Goal: Check status: Check status

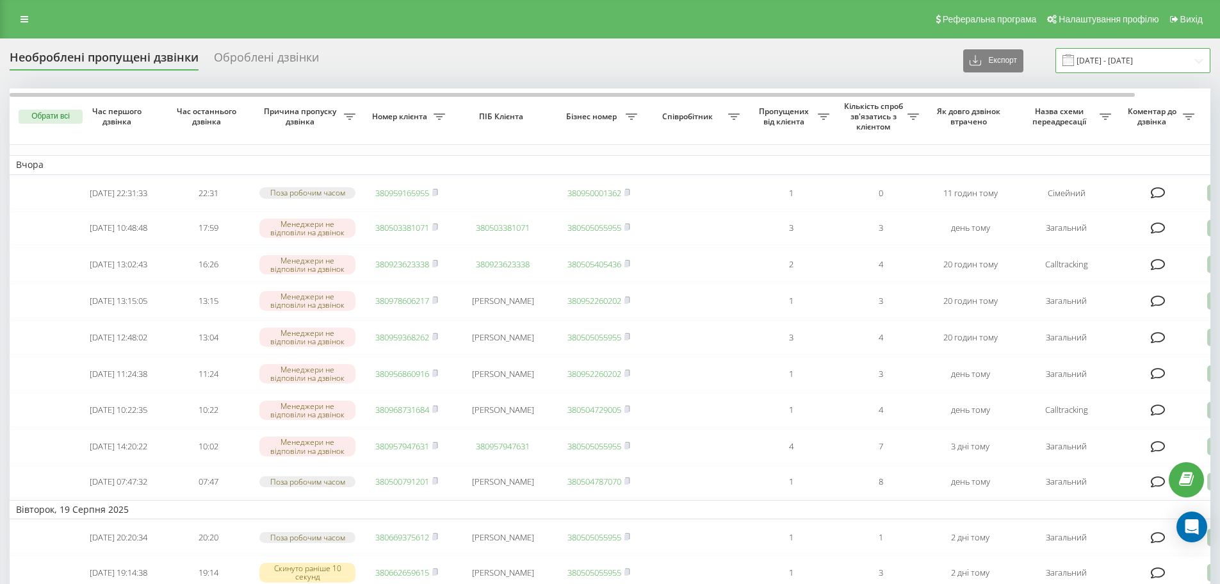
click at [1104, 52] on input "[DATE] - [DATE]" at bounding box center [1133, 60] width 155 height 25
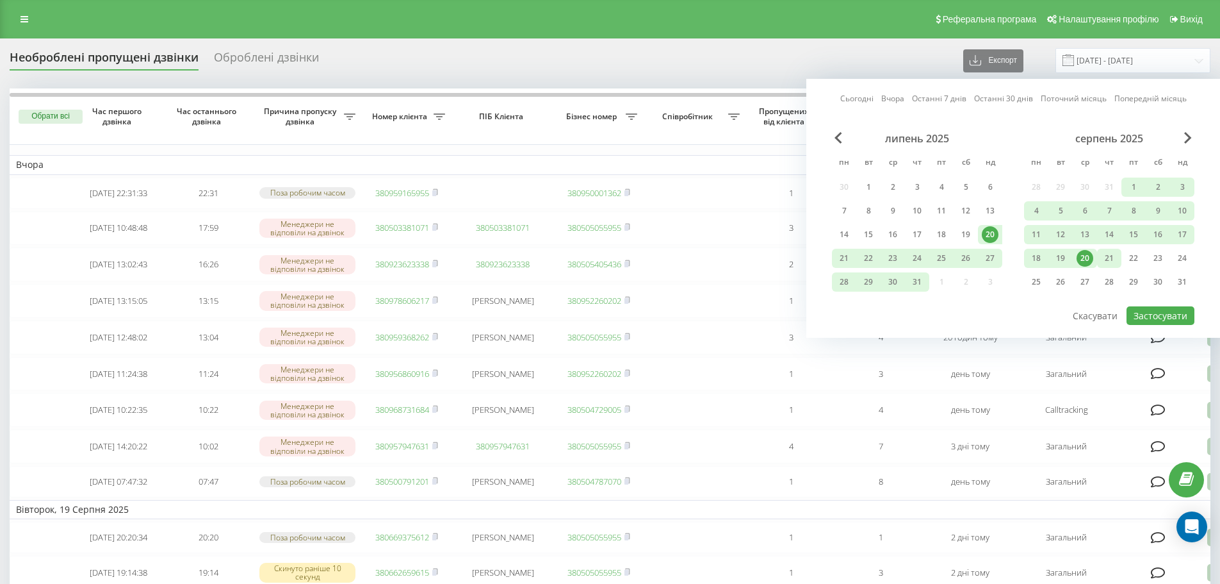
click at [1102, 254] on div "21" at bounding box center [1109, 258] width 17 height 17
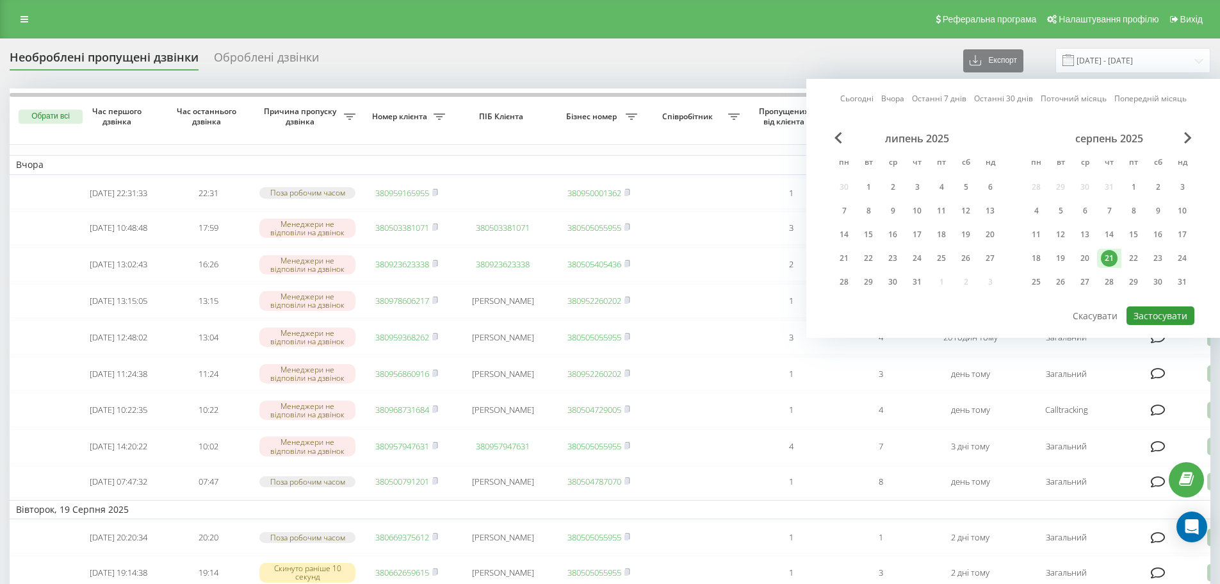
click at [1143, 313] on button "Застосувати" at bounding box center [1161, 315] width 68 height 19
type input "21.08.2025 - 21.08.2025"
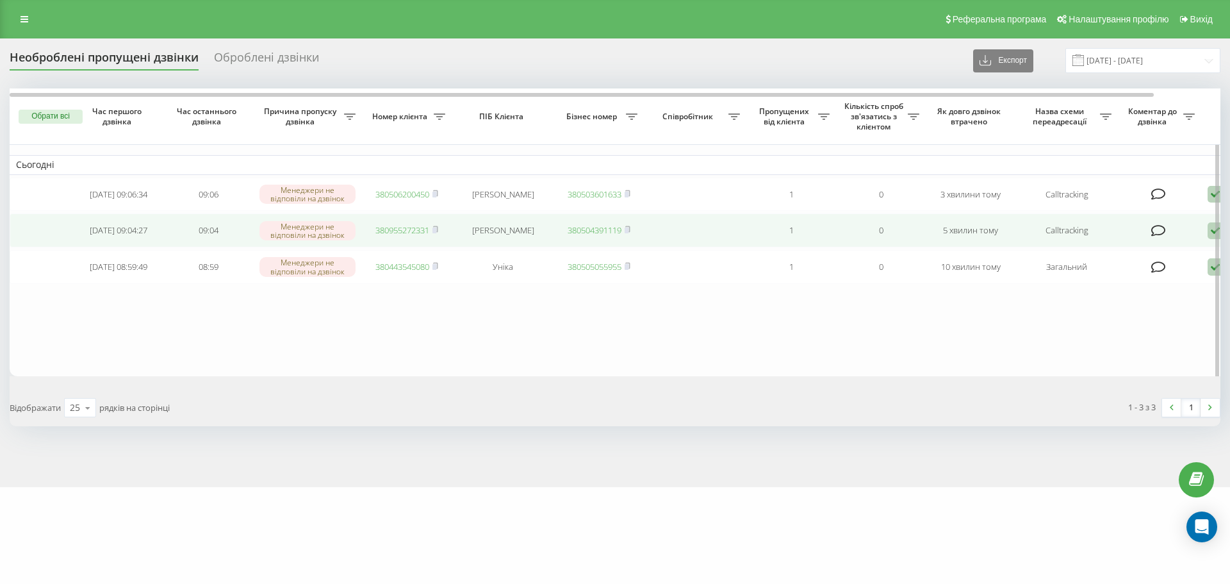
click at [391, 232] on link "380955272331" at bounding box center [402, 230] width 54 height 12
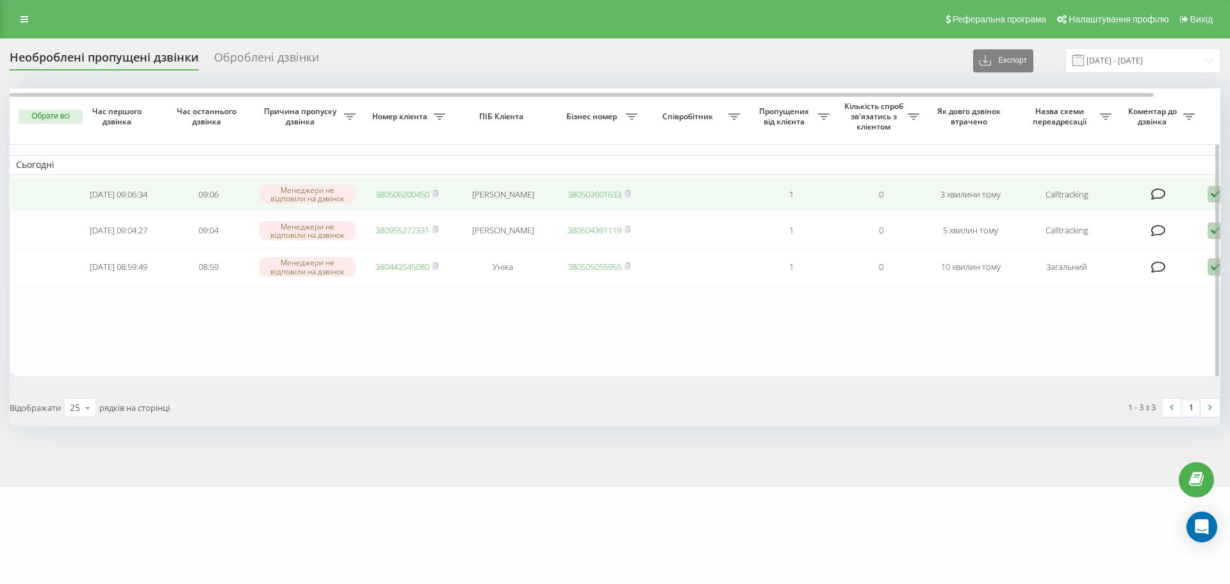
click at [392, 193] on link "380506200450" at bounding box center [402, 194] width 54 height 12
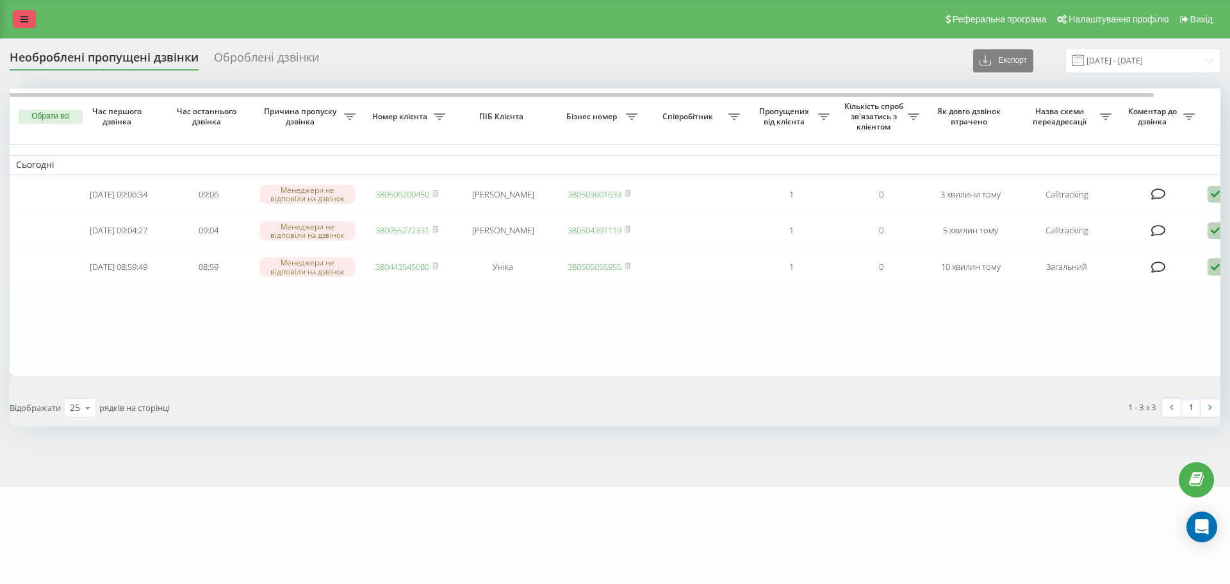
click at [26, 28] on link at bounding box center [24, 19] width 23 height 18
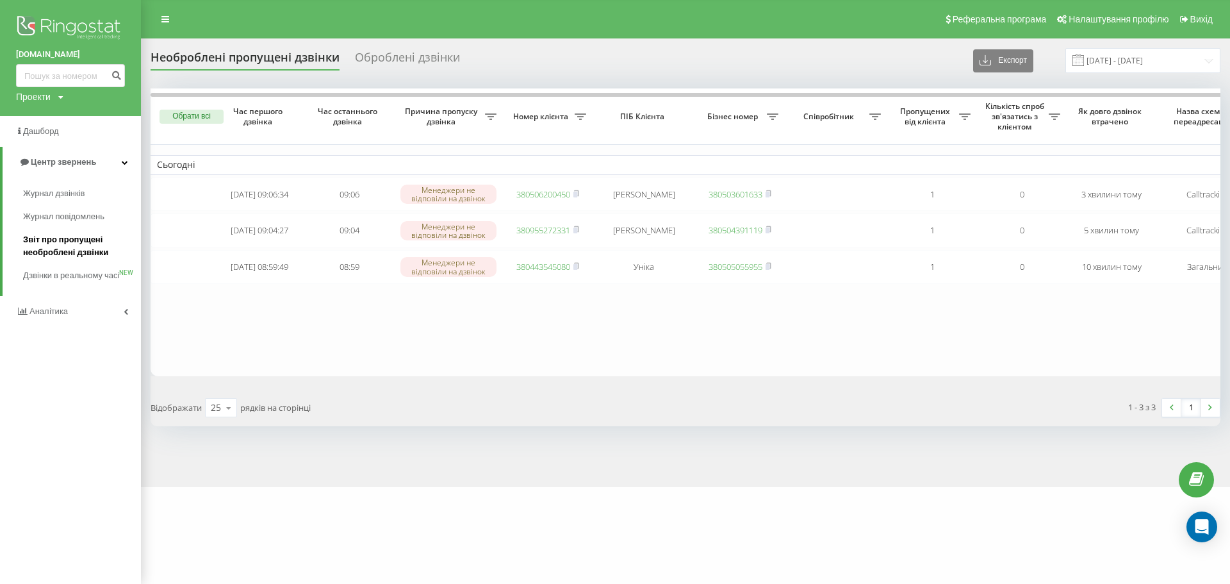
click at [74, 238] on span "Звіт про пропущені необроблені дзвінки" at bounding box center [78, 246] width 111 height 26
click at [161, 31] on div "Реферальна програма Налаштування профілю Вихід" at bounding box center [615, 19] width 1230 height 38
click at [161, 24] on link at bounding box center [165, 19] width 23 height 18
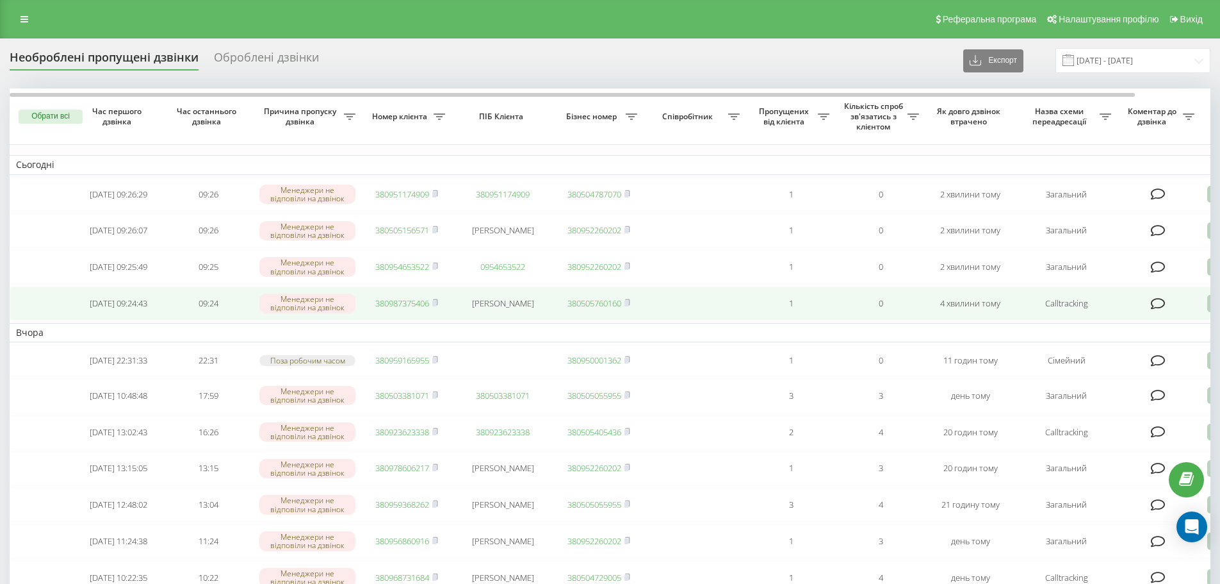
click at [398, 307] on link "380987375406" at bounding box center [402, 303] width 54 height 12
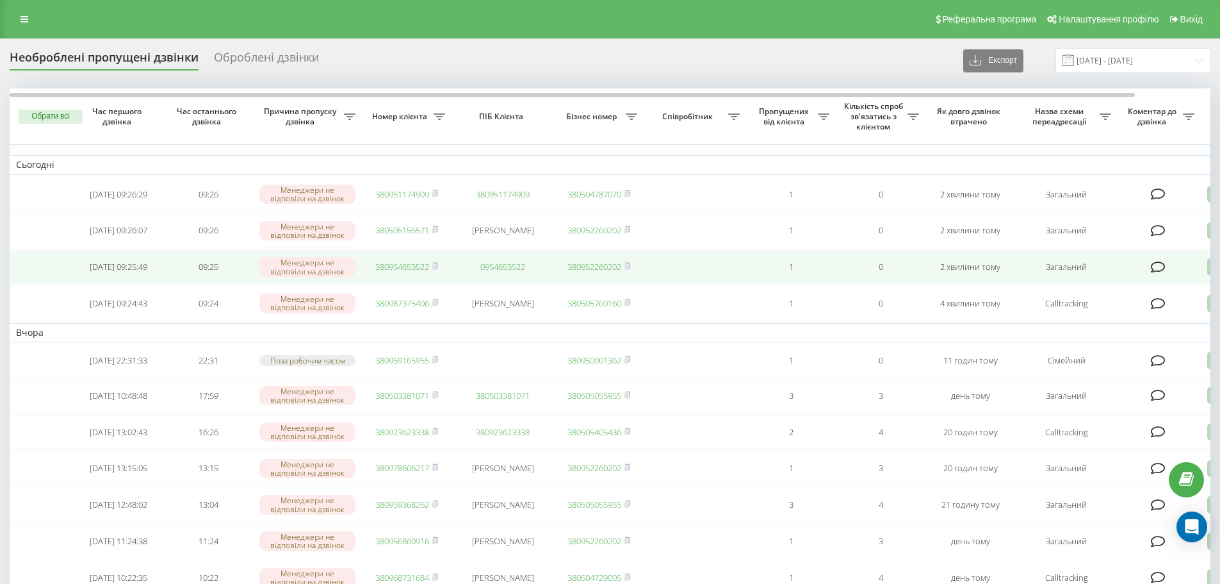
click at [422, 270] on link "380954653522" at bounding box center [402, 267] width 54 height 12
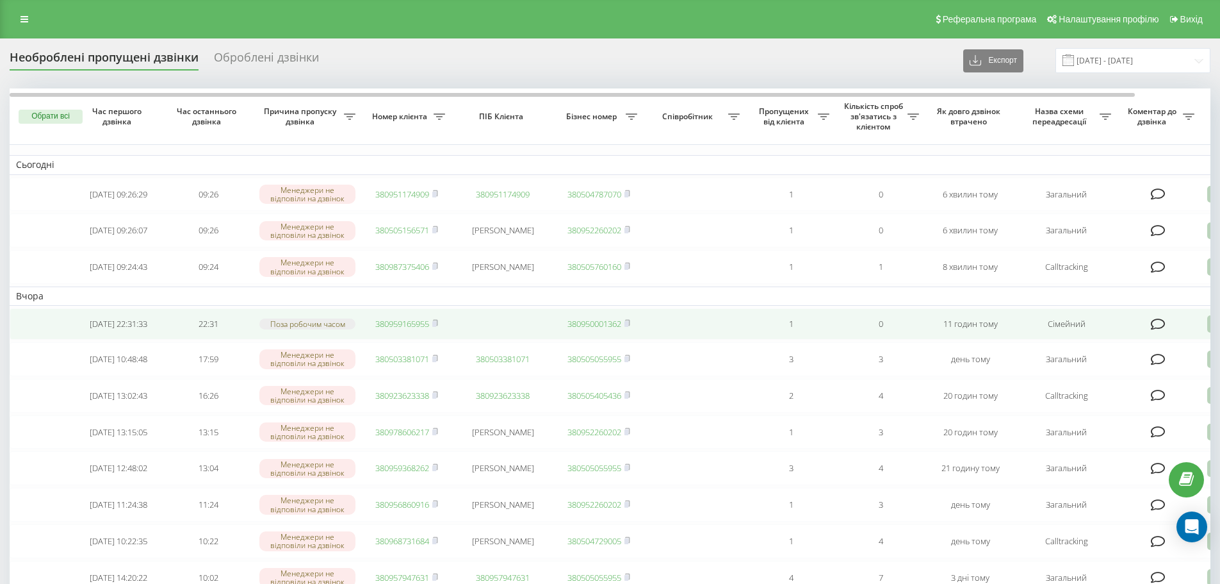
click at [407, 329] on link "380959165955" at bounding box center [402, 324] width 54 height 12
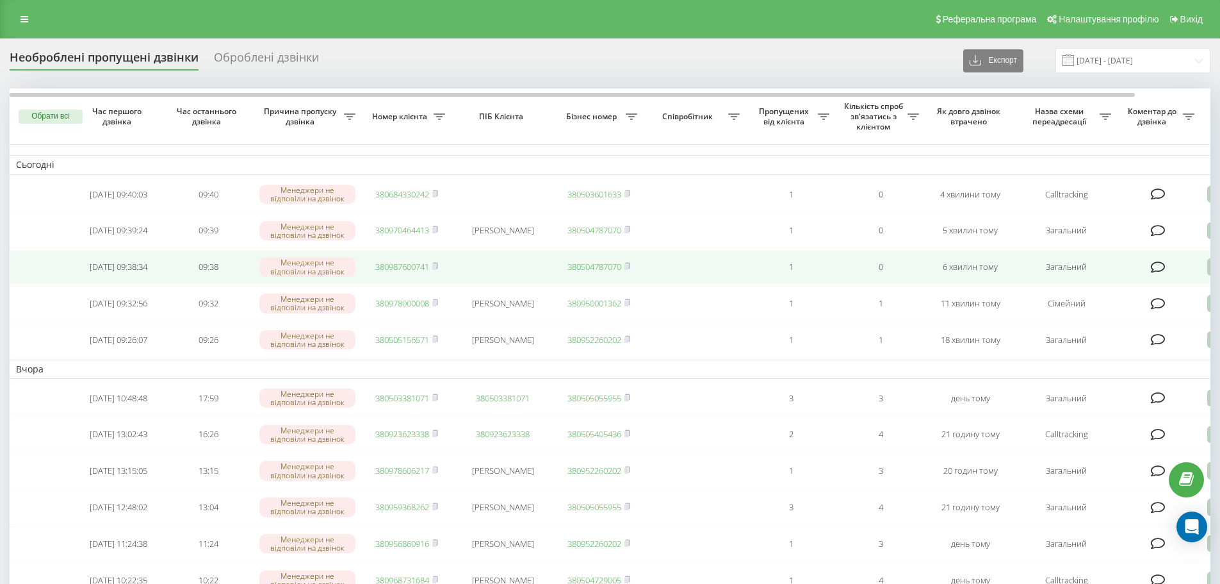
click at [389, 272] on link "380987600741" at bounding box center [402, 267] width 54 height 12
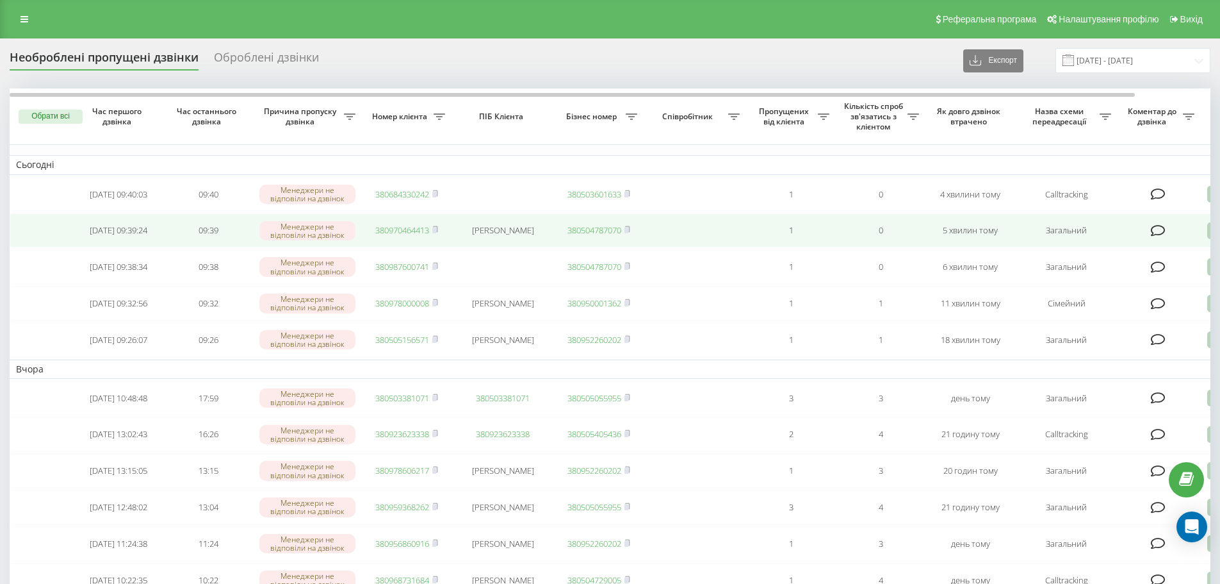
click at [393, 230] on link "380970464413" at bounding box center [402, 230] width 54 height 12
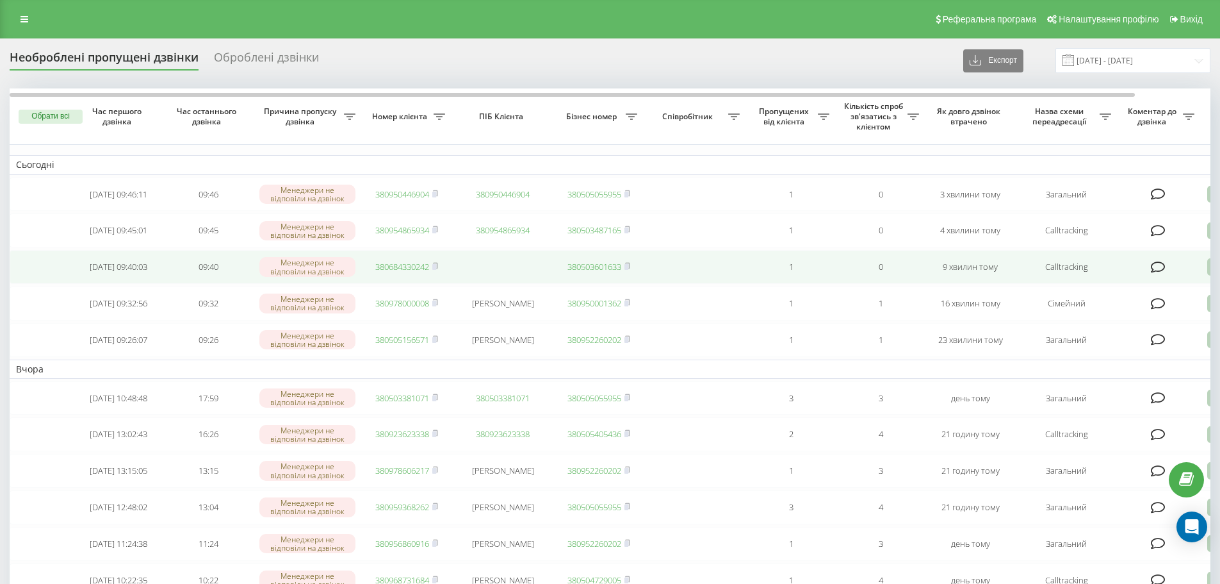
click at [380, 270] on link "380684330242" at bounding box center [402, 267] width 54 height 12
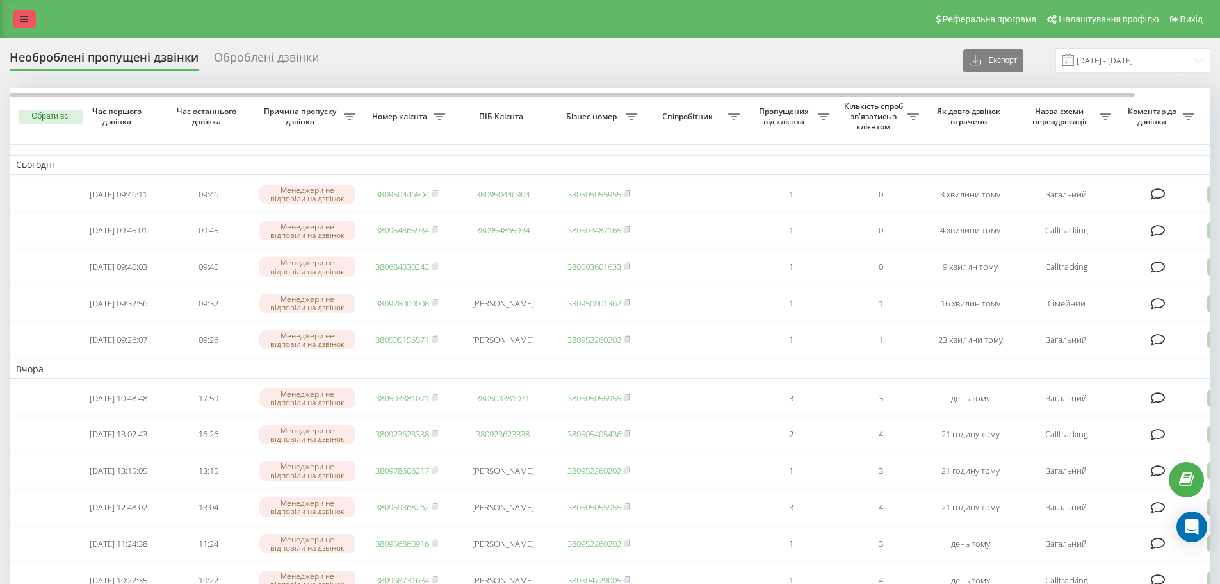
click at [24, 22] on icon at bounding box center [24, 19] width 8 height 9
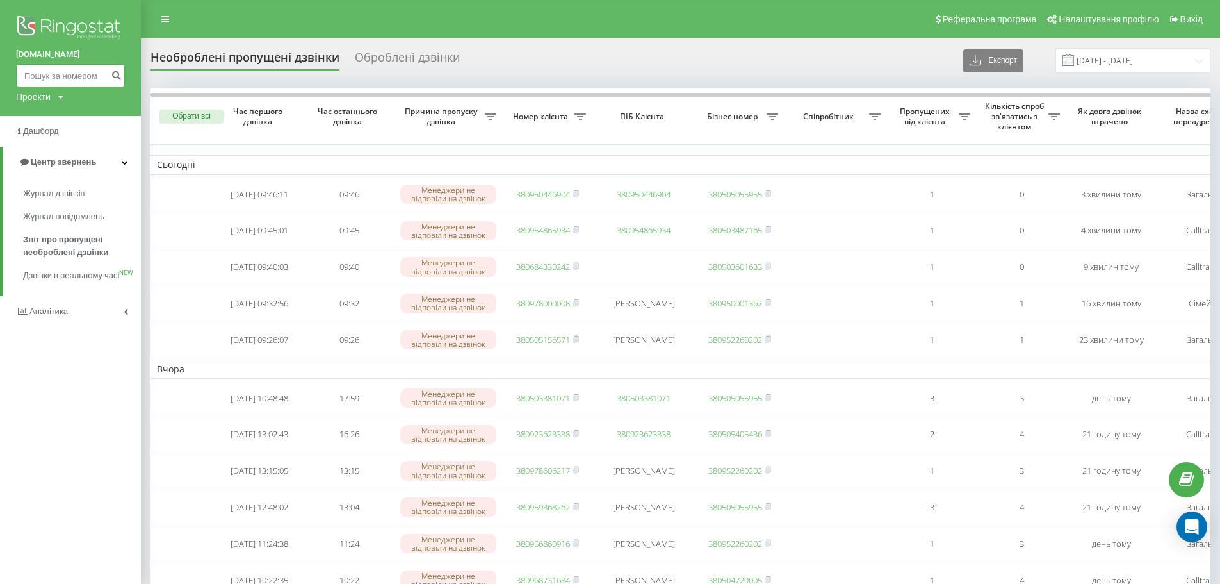
click at [72, 71] on input at bounding box center [70, 75] width 109 height 23
paste input "0665283651"
type input "0665283651"
click at [110, 74] on button "submit" at bounding box center [116, 75] width 17 height 23
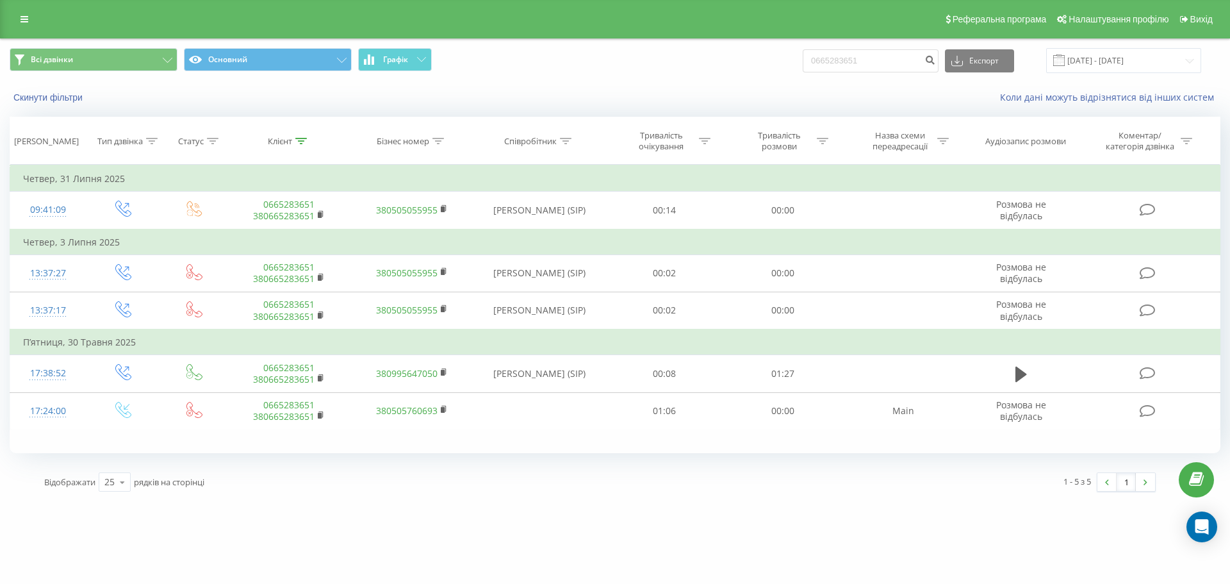
click at [12, 20] on div "Реферальна програма Налаштування профілю Вихід" at bounding box center [615, 19] width 1230 height 38
click at [23, 21] on icon at bounding box center [24, 19] width 8 height 9
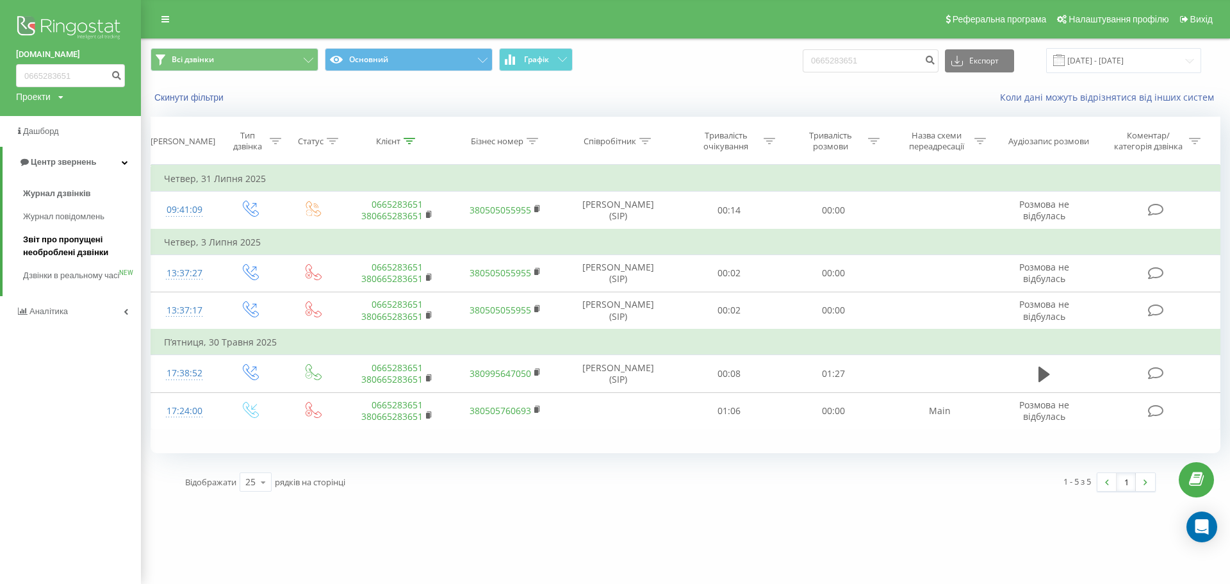
click at [56, 250] on span "Звіт про пропущені необроблені дзвінки" at bounding box center [78, 246] width 111 height 26
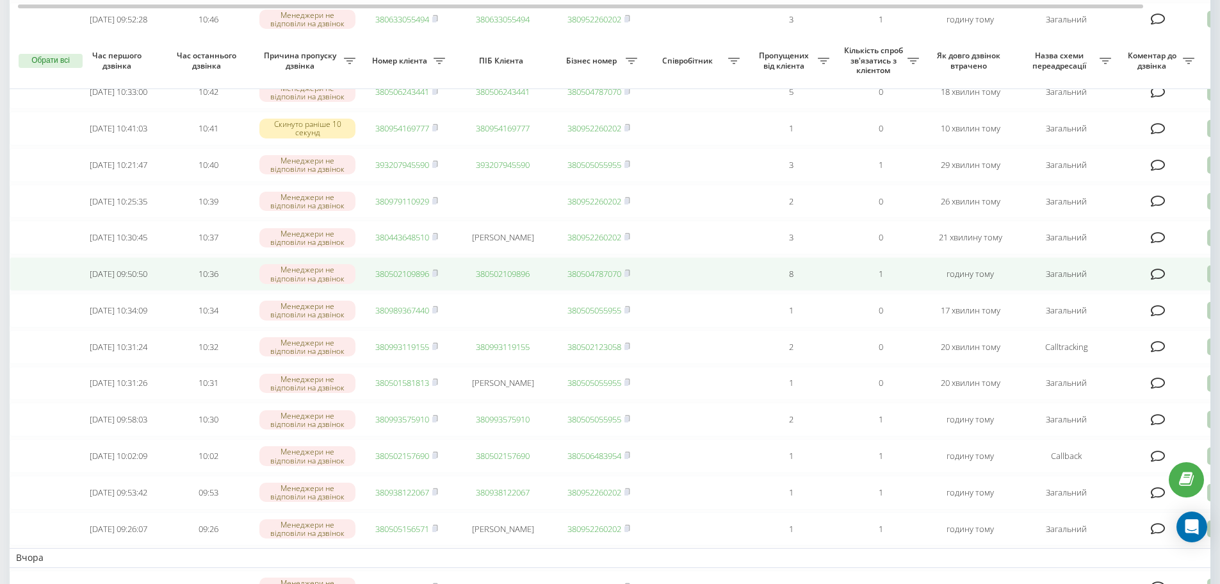
scroll to position [448, 0]
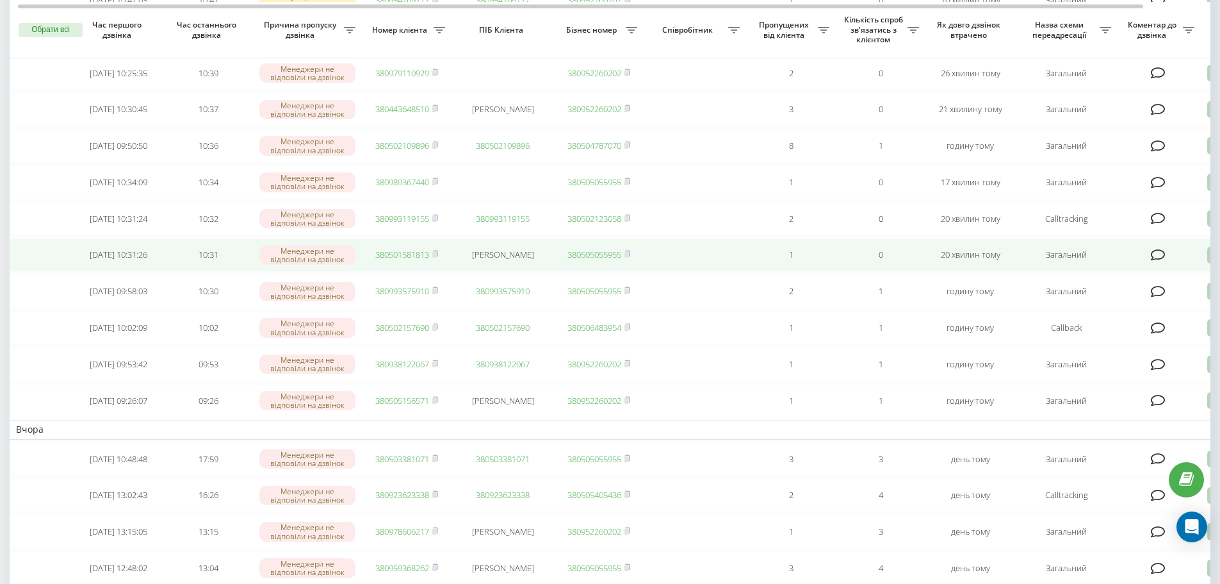
click at [421, 260] on link "380501581813" at bounding box center [402, 255] width 54 height 12
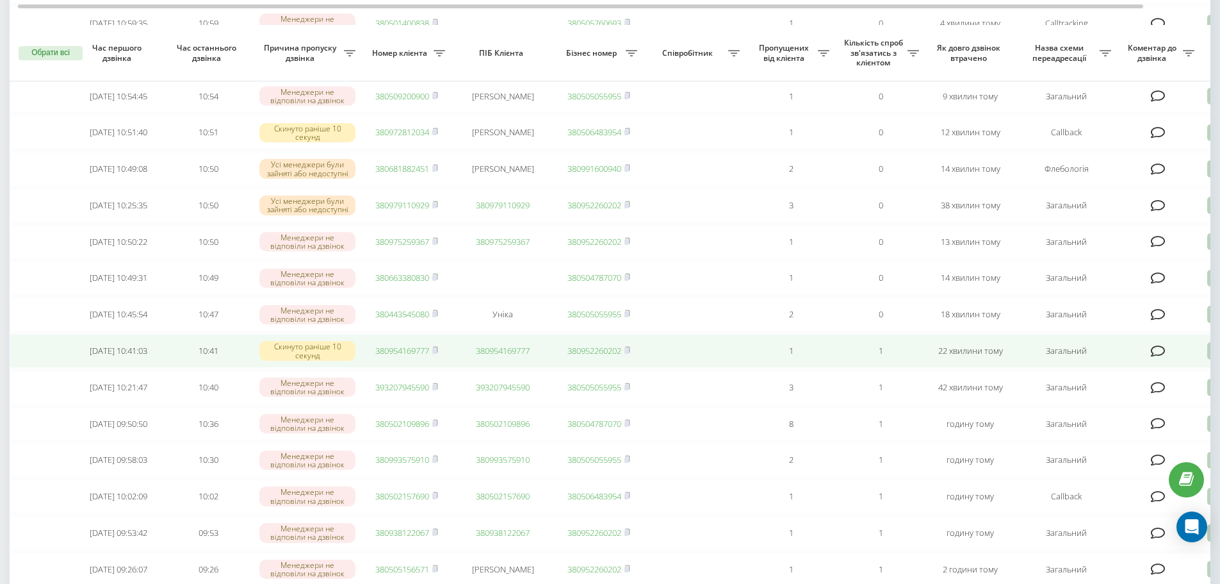
scroll to position [448, 0]
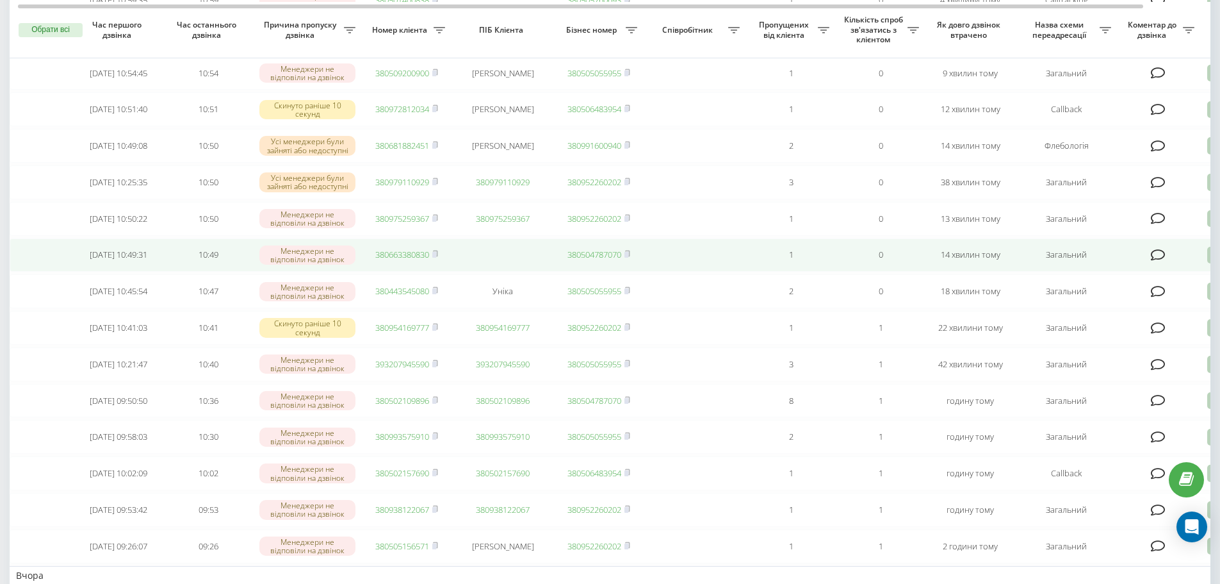
click at [390, 260] on link "380663380830" at bounding box center [402, 255] width 54 height 12
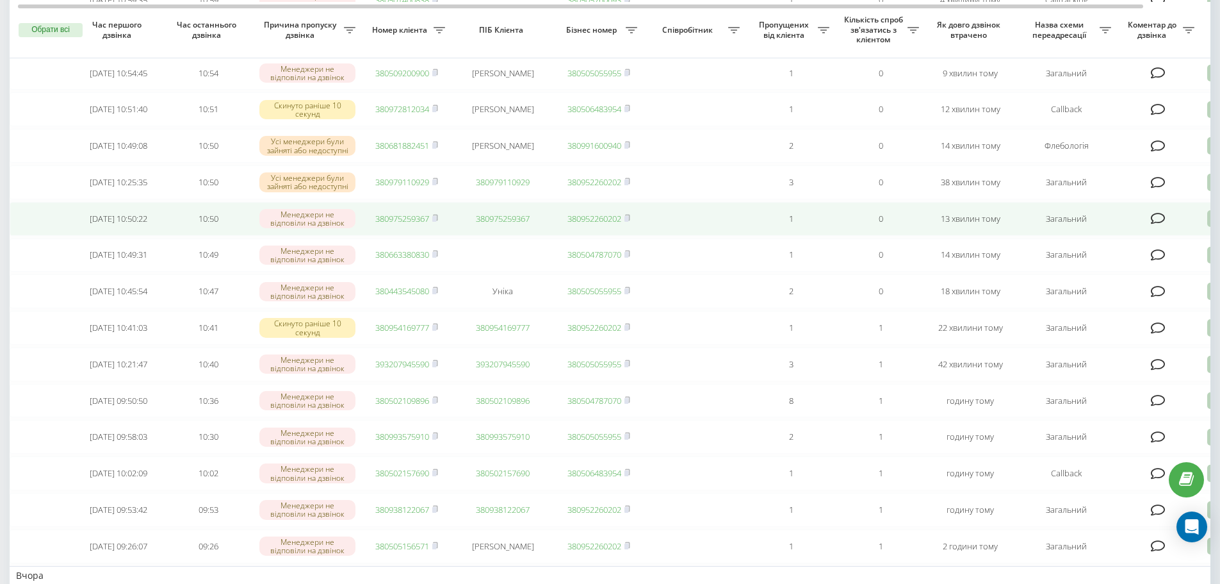
click at [409, 224] on link "380975259367" at bounding box center [402, 219] width 54 height 12
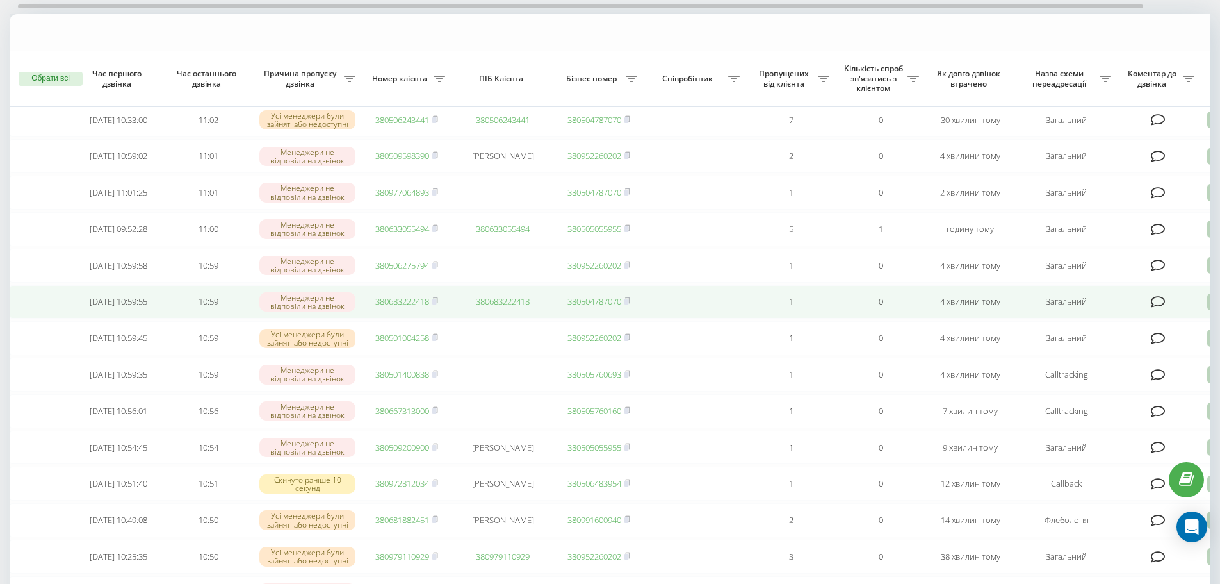
scroll to position [128, 0]
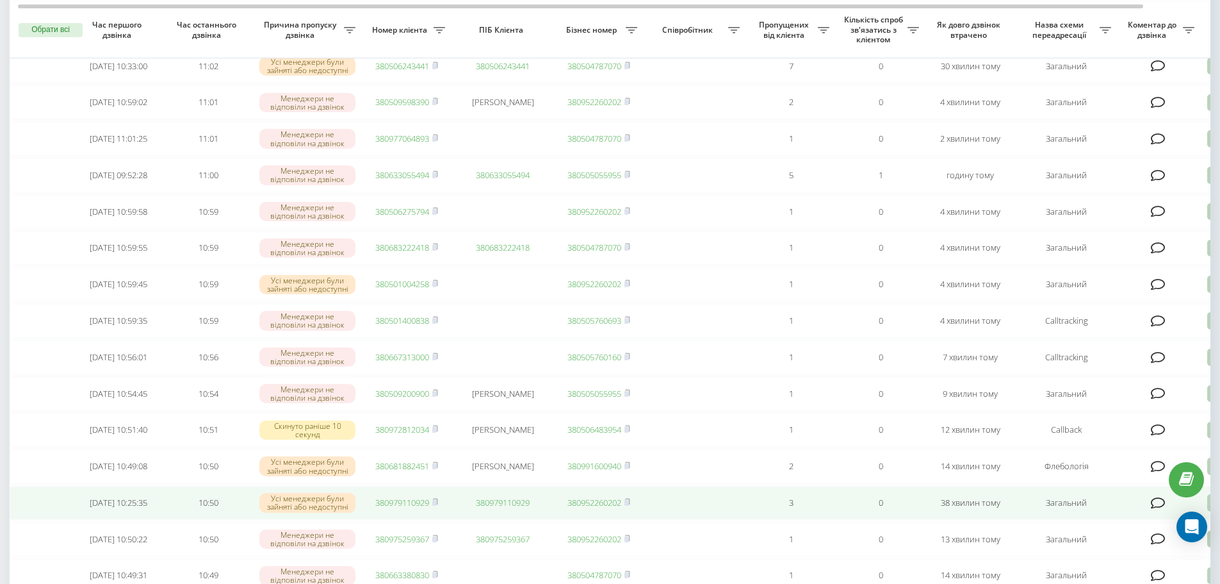
click at [404, 508] on link "380979110929" at bounding box center [402, 502] width 54 height 12
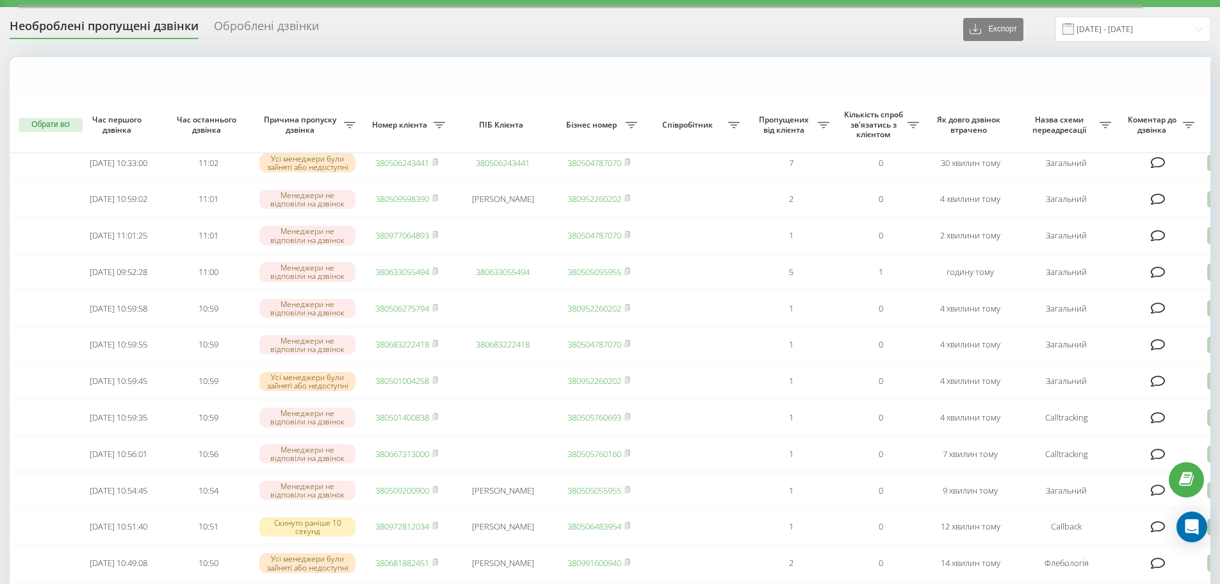
scroll to position [0, 0]
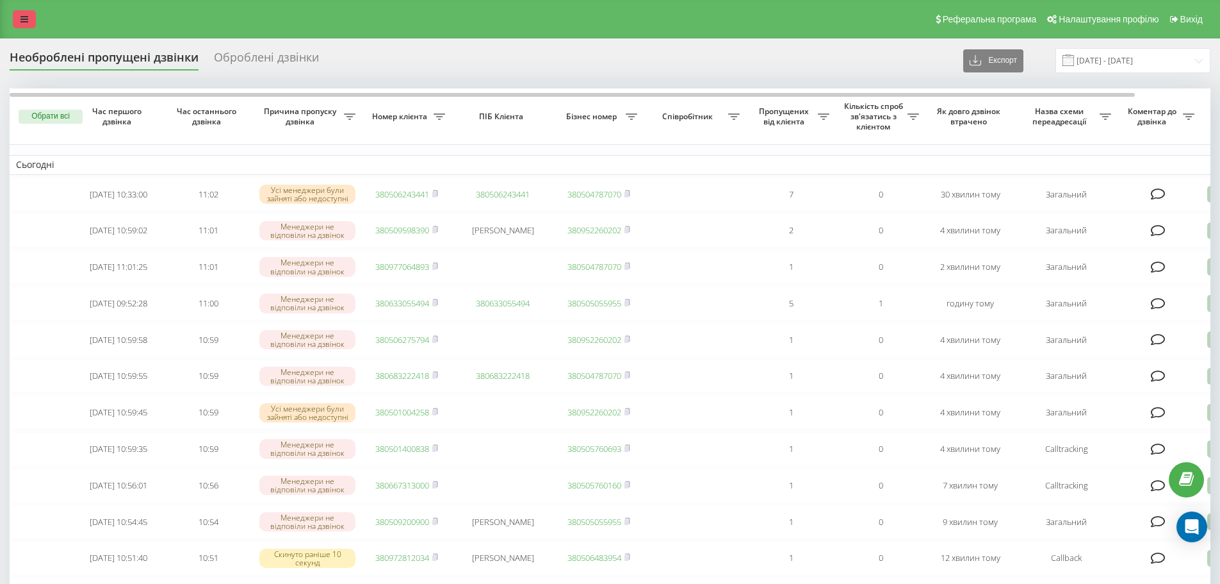
click at [27, 23] on icon at bounding box center [24, 19] width 8 height 9
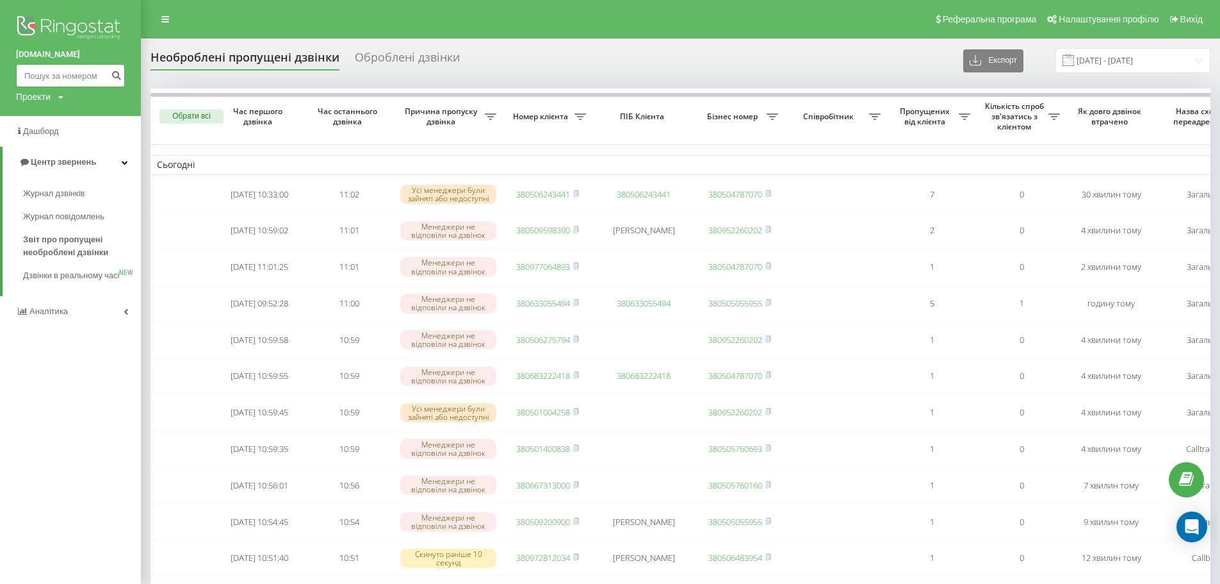
click at [56, 73] on input at bounding box center [70, 75] width 109 height 23
paste input "0995667492"
type input "0995667492"
click at [117, 82] on button "submit" at bounding box center [116, 75] width 17 height 23
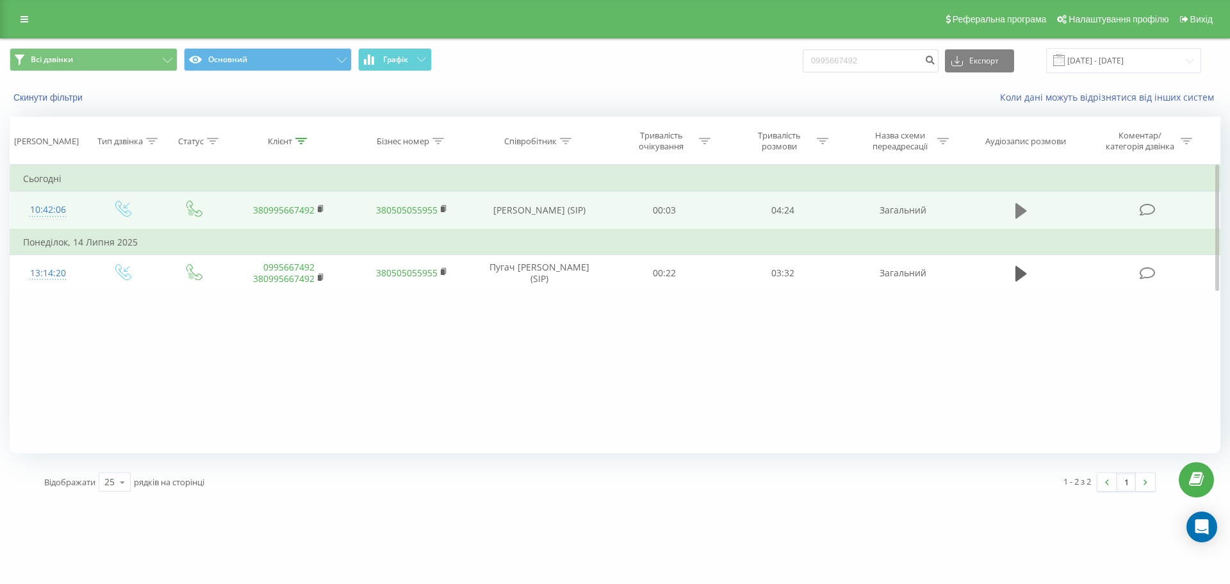
click at [1016, 215] on icon at bounding box center [1021, 210] width 12 height 15
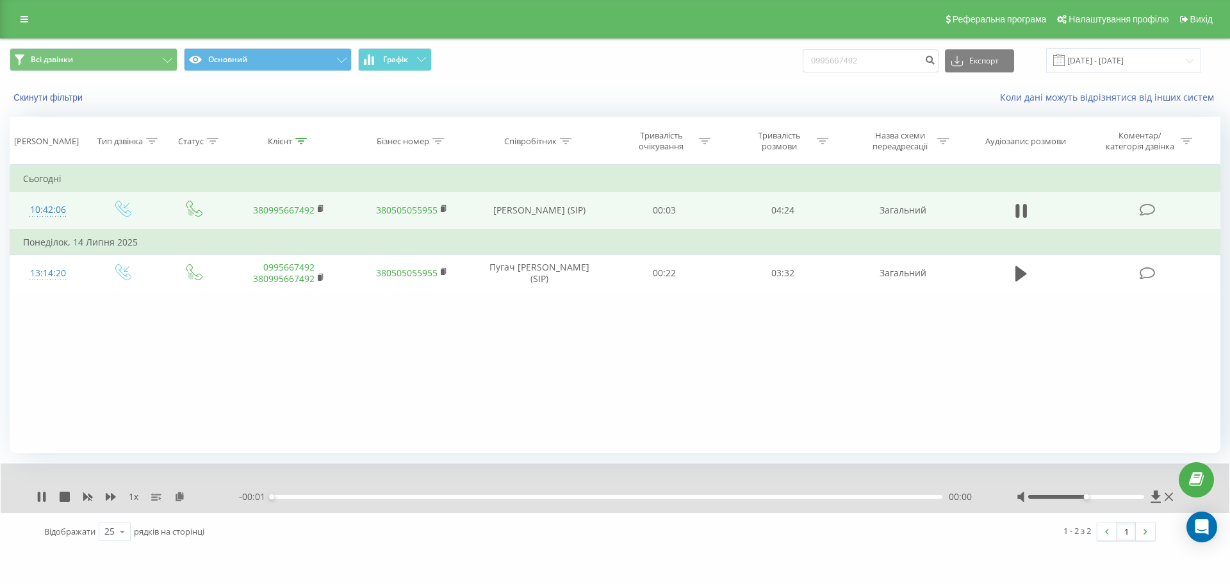
click at [303, 496] on div "00:00" at bounding box center [607, 497] width 671 height 4
click at [320, 497] on div "00:01" at bounding box center [607, 497] width 671 height 4
click at [43, 493] on icon at bounding box center [42, 496] width 10 height 10
click at [20, 11] on link at bounding box center [24, 19] width 23 height 18
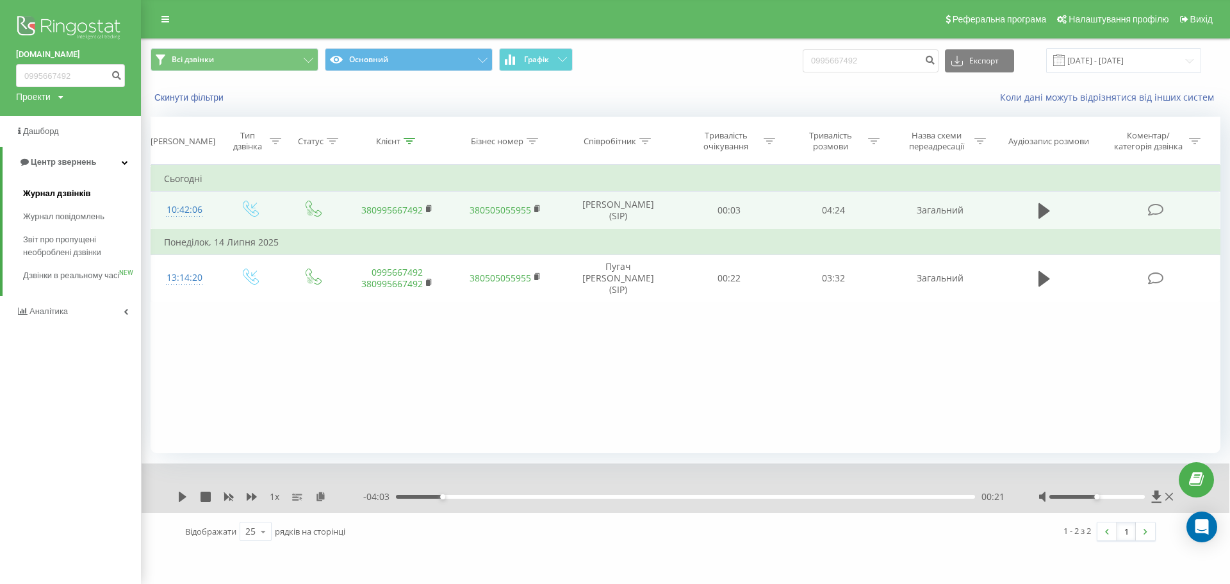
click at [75, 198] on span "Журнал дзвінків" at bounding box center [57, 193] width 68 height 13
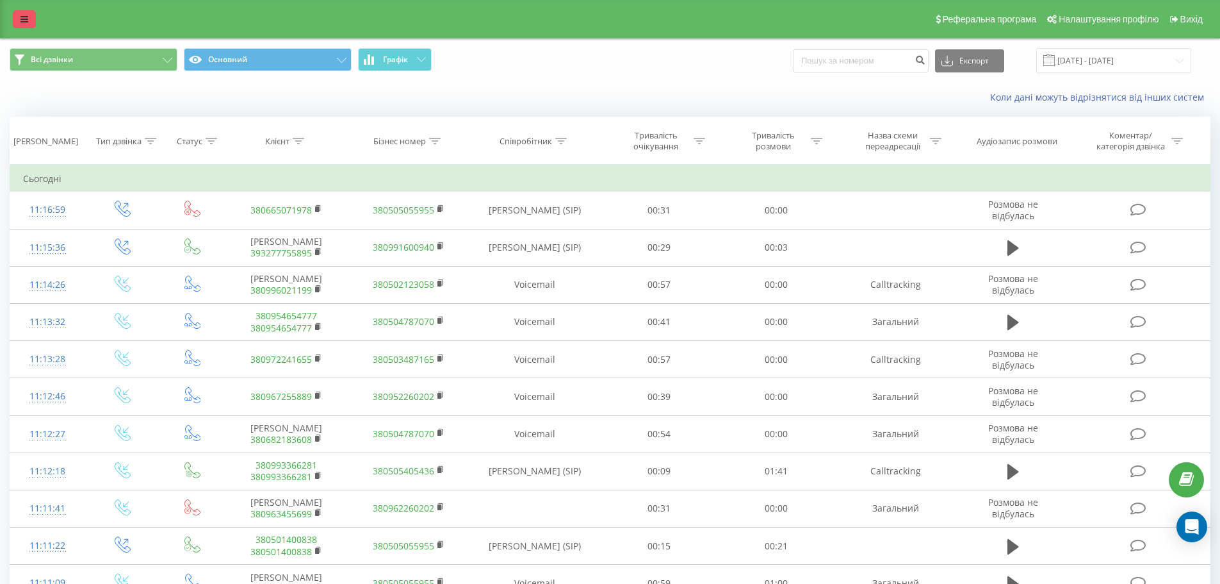
click at [15, 17] on link at bounding box center [24, 19] width 23 height 18
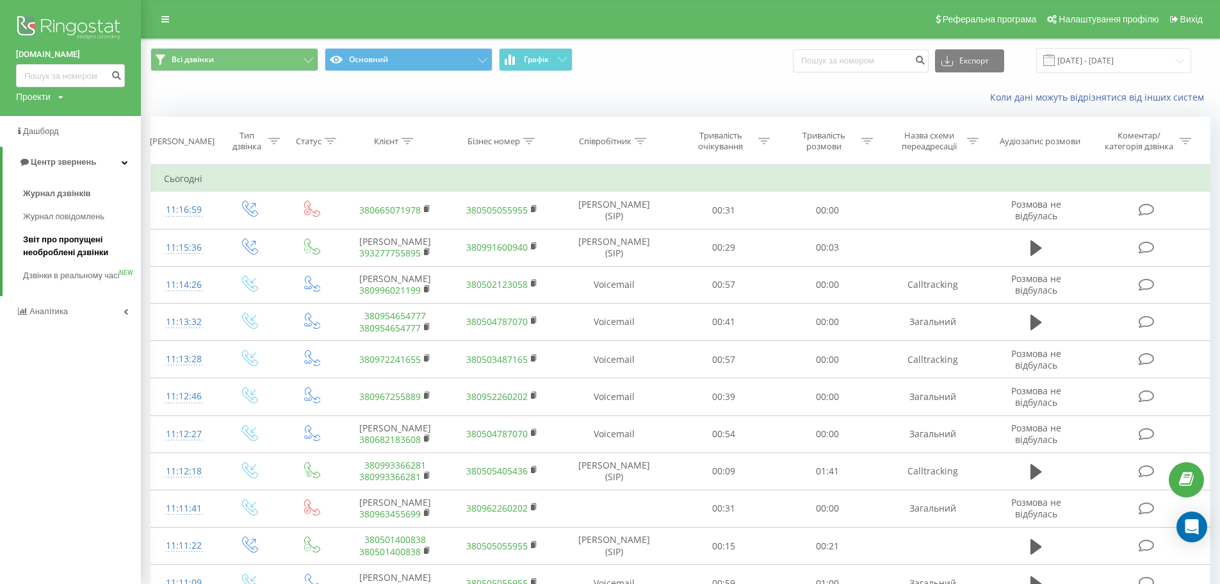
click at [71, 244] on span "Звіт про пропущені необроблені дзвінки" at bounding box center [78, 246] width 111 height 26
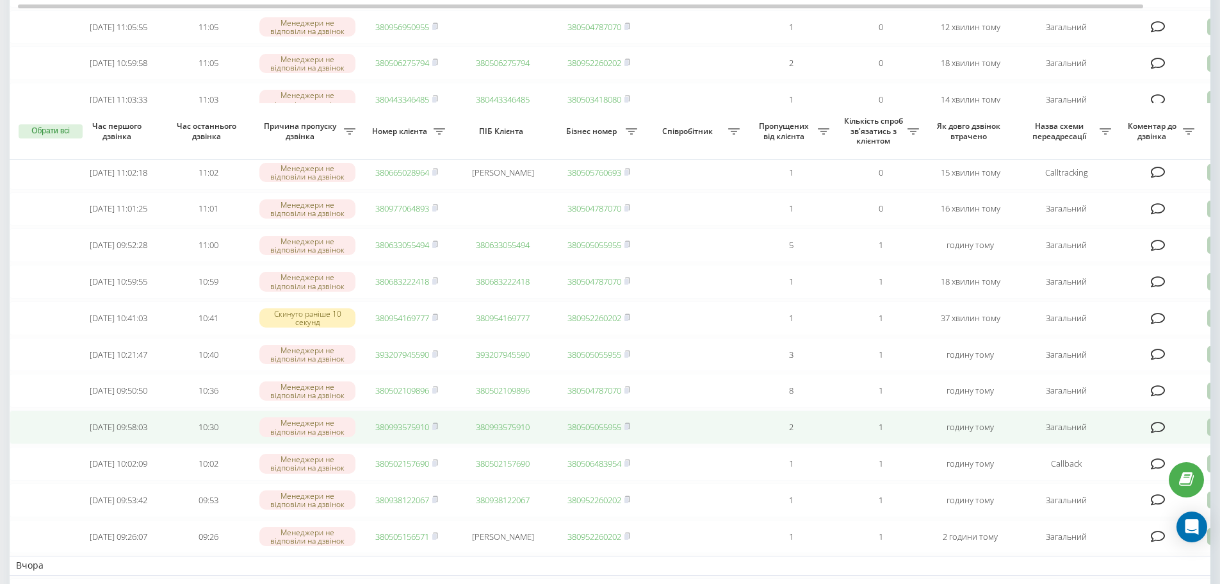
scroll to position [384, 0]
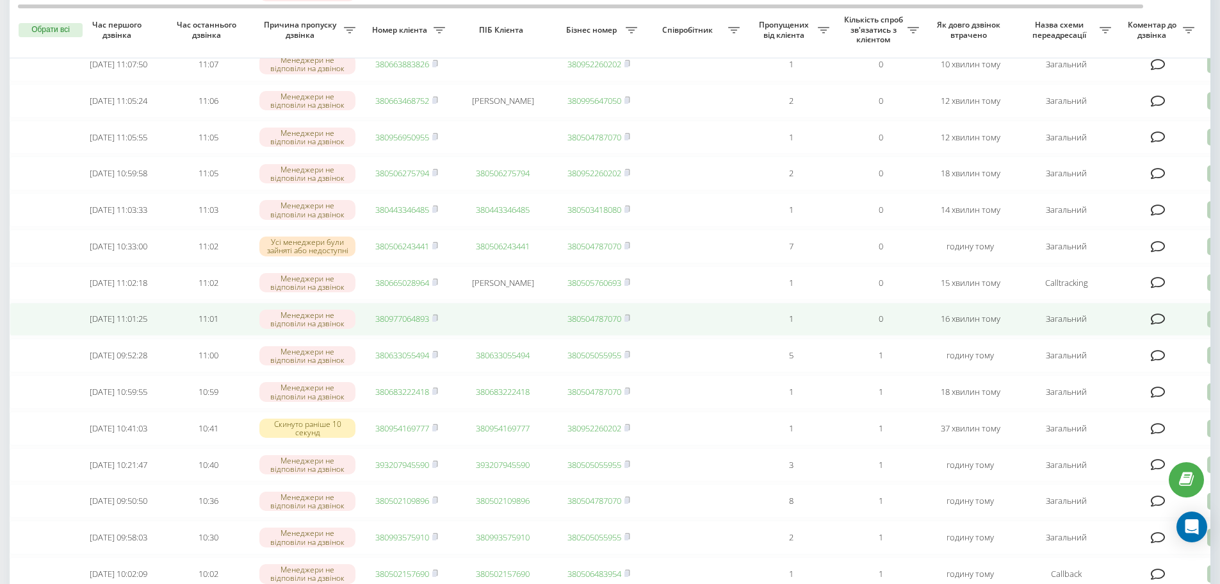
click at [424, 324] on link "380977064893" at bounding box center [402, 319] width 54 height 12
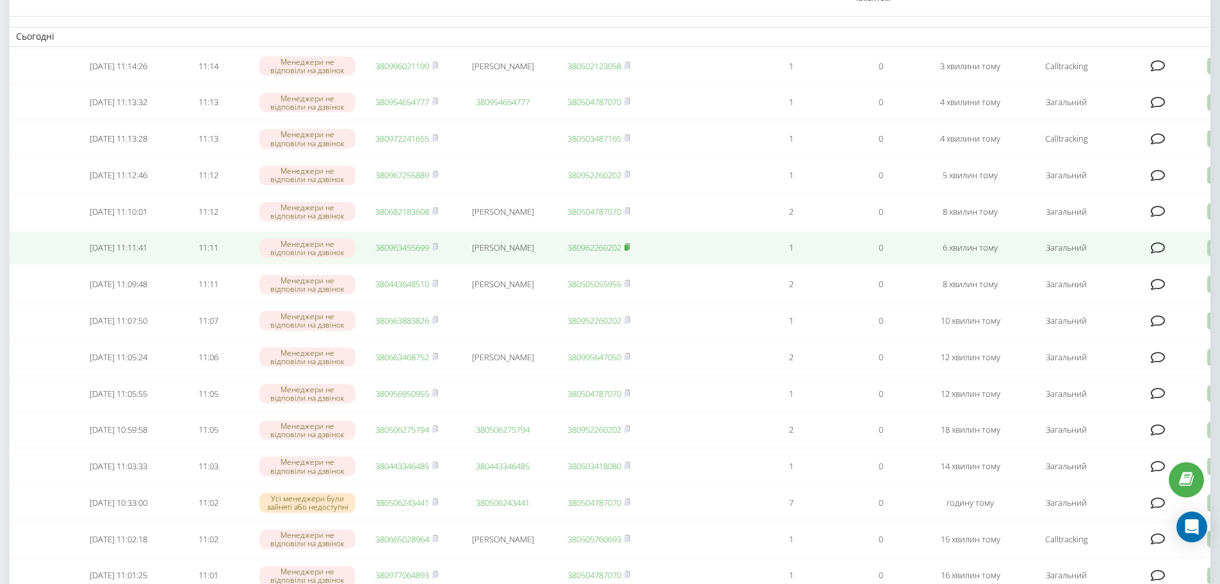
scroll to position [0, 0]
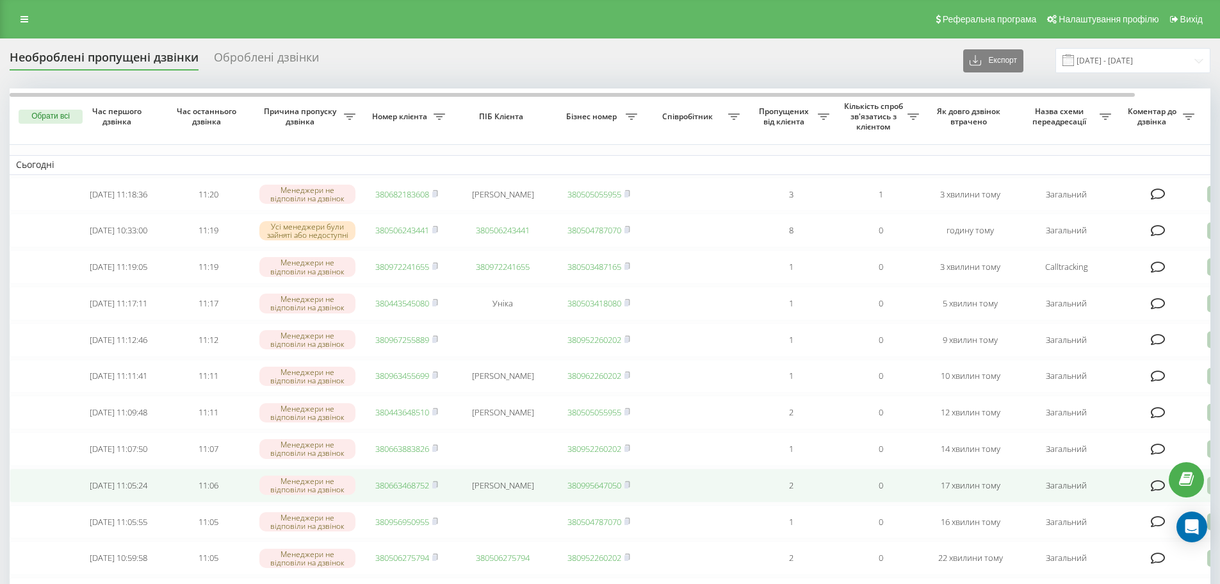
click at [393, 491] on link "380663468752" at bounding box center [402, 485] width 54 height 12
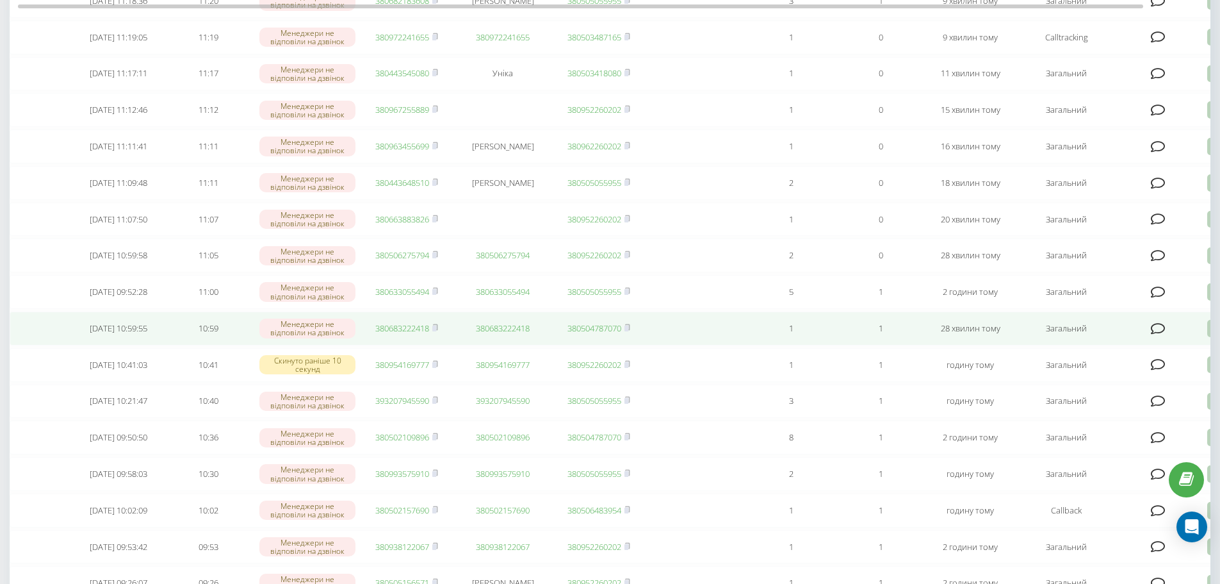
scroll to position [320, 0]
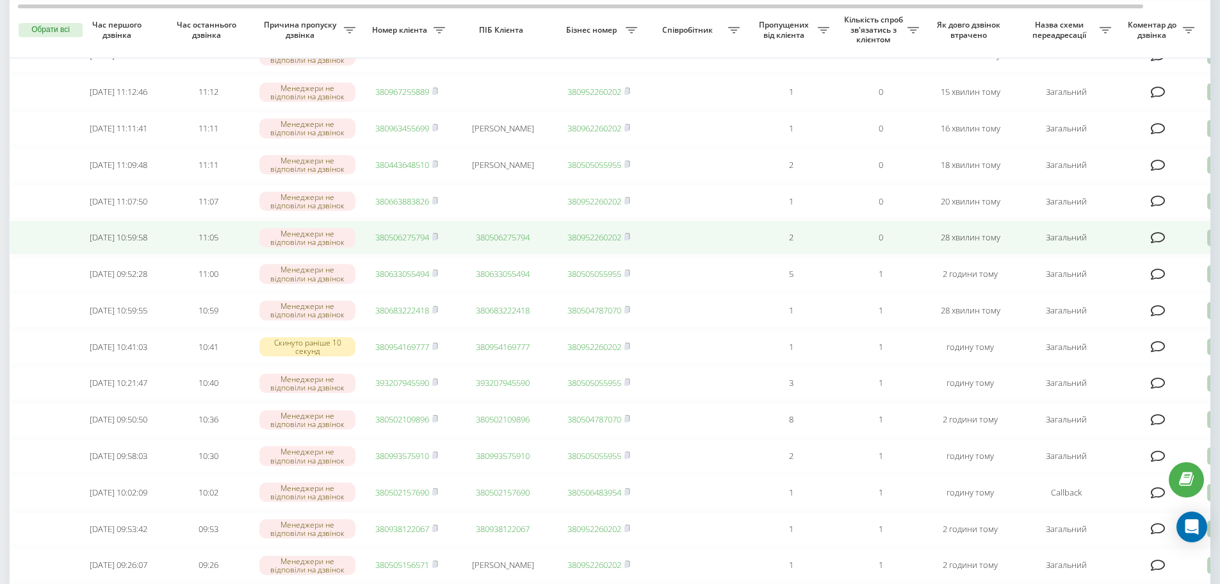
click at [398, 243] on link "380506275794" at bounding box center [402, 237] width 54 height 12
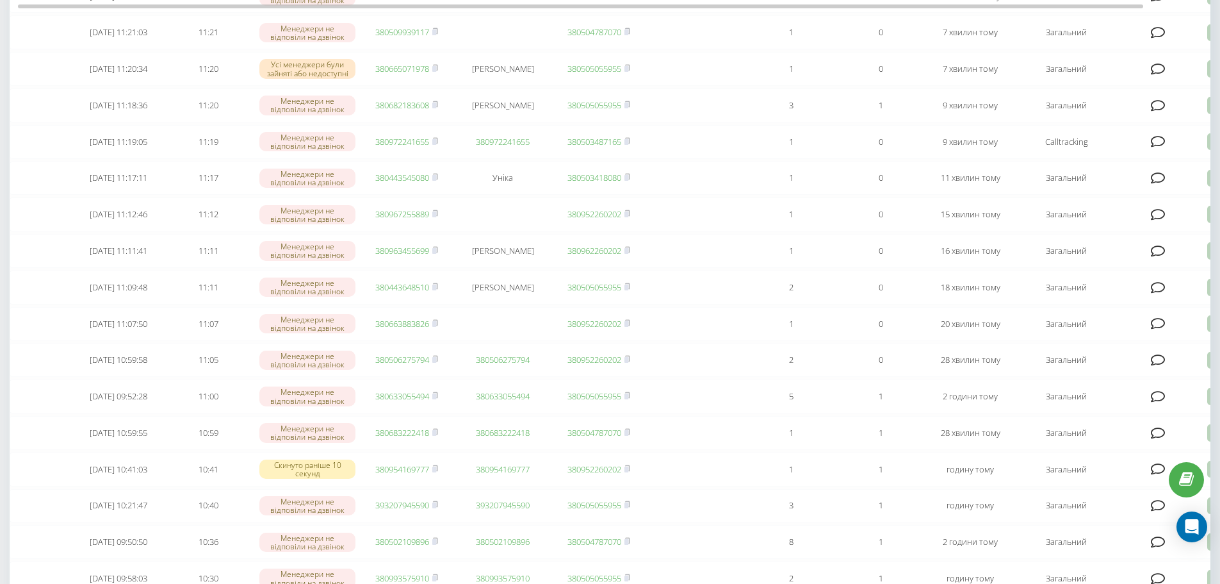
scroll to position [64, 0]
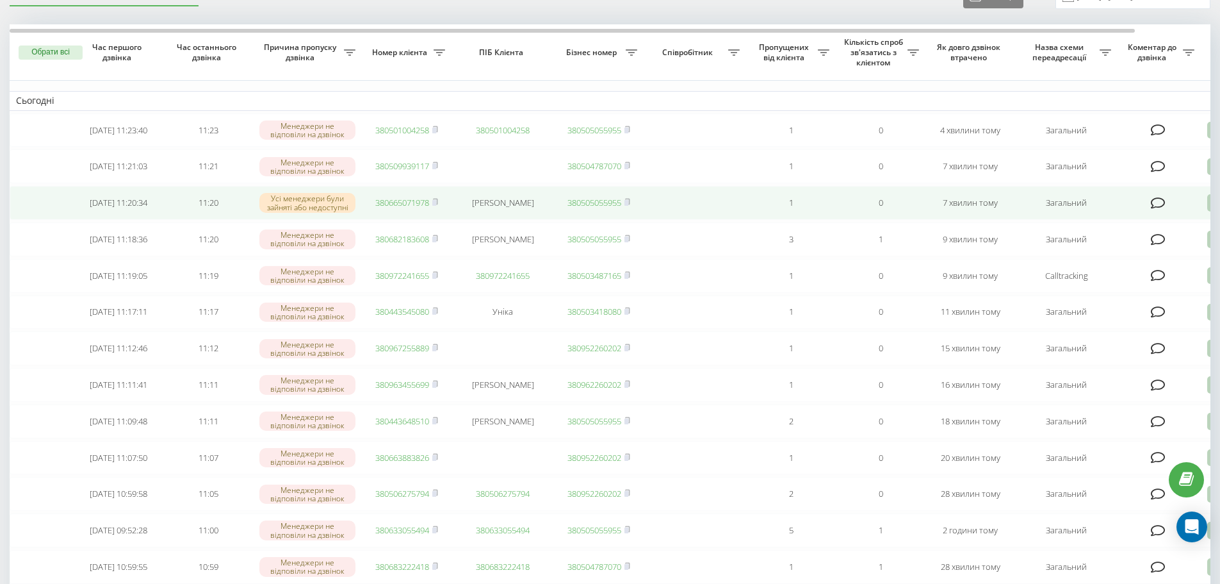
click at [395, 207] on link "380665071978" at bounding box center [402, 203] width 54 height 12
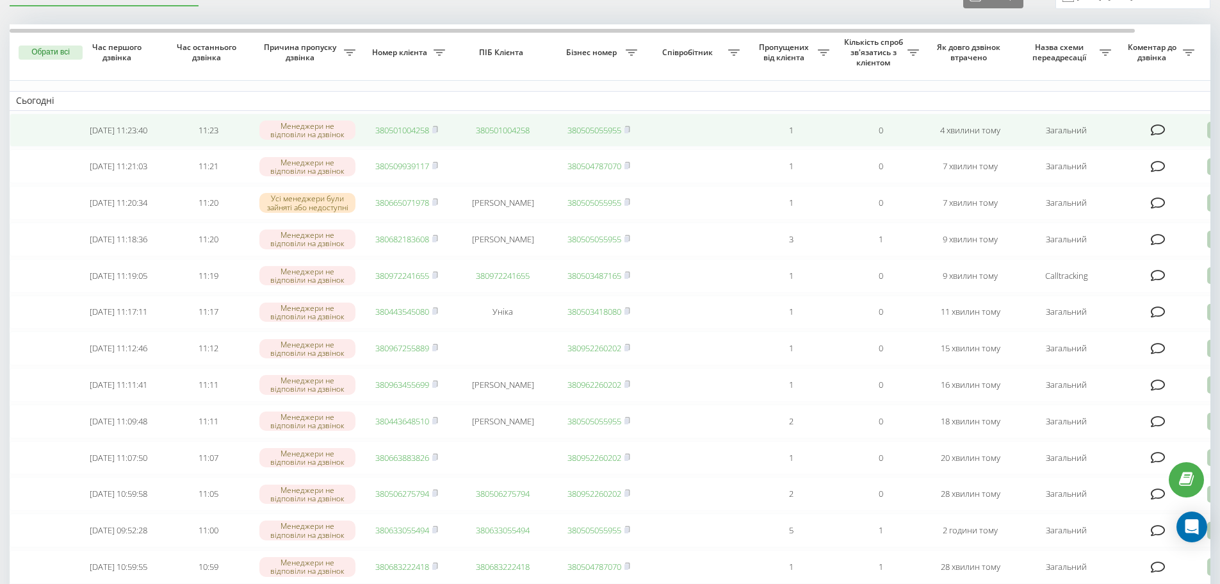
scroll to position [0, 0]
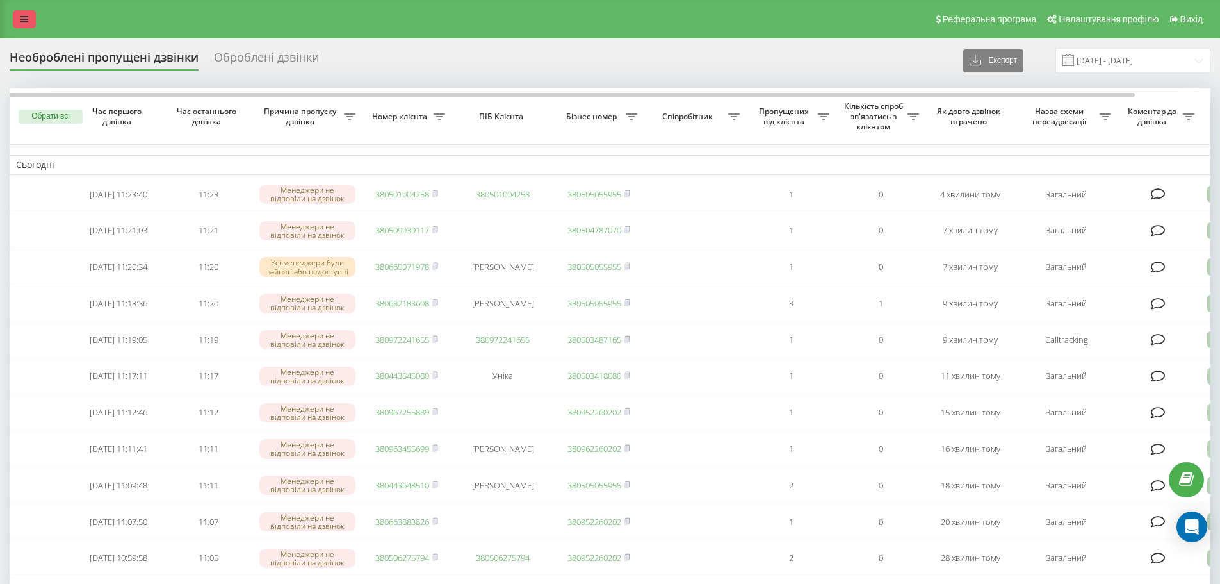
click at [28, 16] on link at bounding box center [24, 19] width 23 height 18
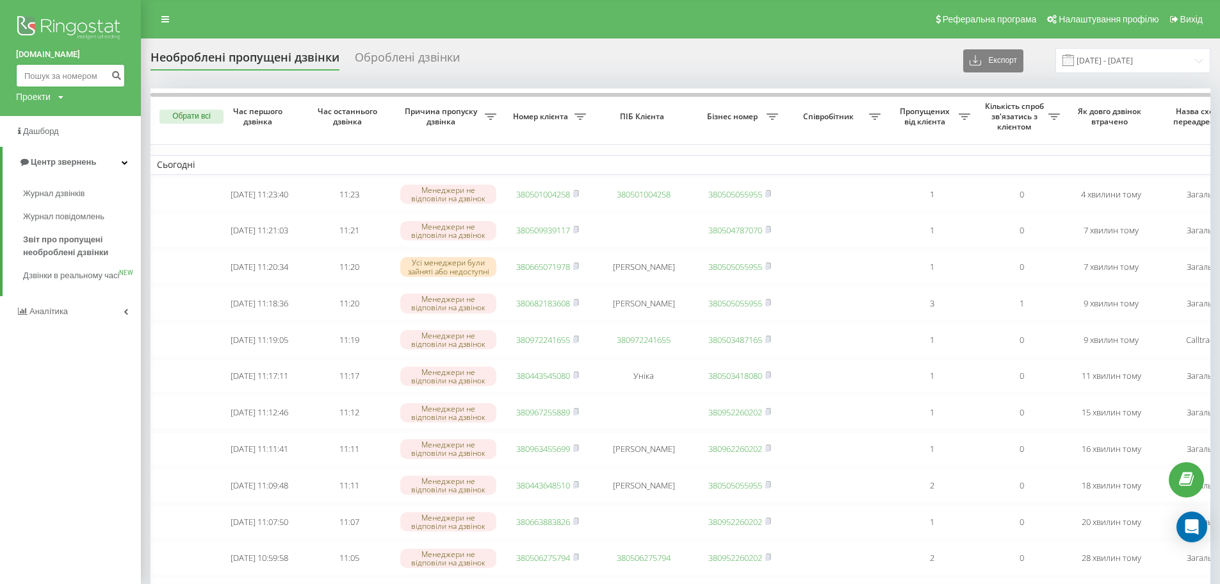
click at [53, 82] on input at bounding box center [70, 75] width 109 height 23
paste input "380665071978"
type input "380665071978"
click at [115, 81] on button "submit" at bounding box center [116, 75] width 17 height 23
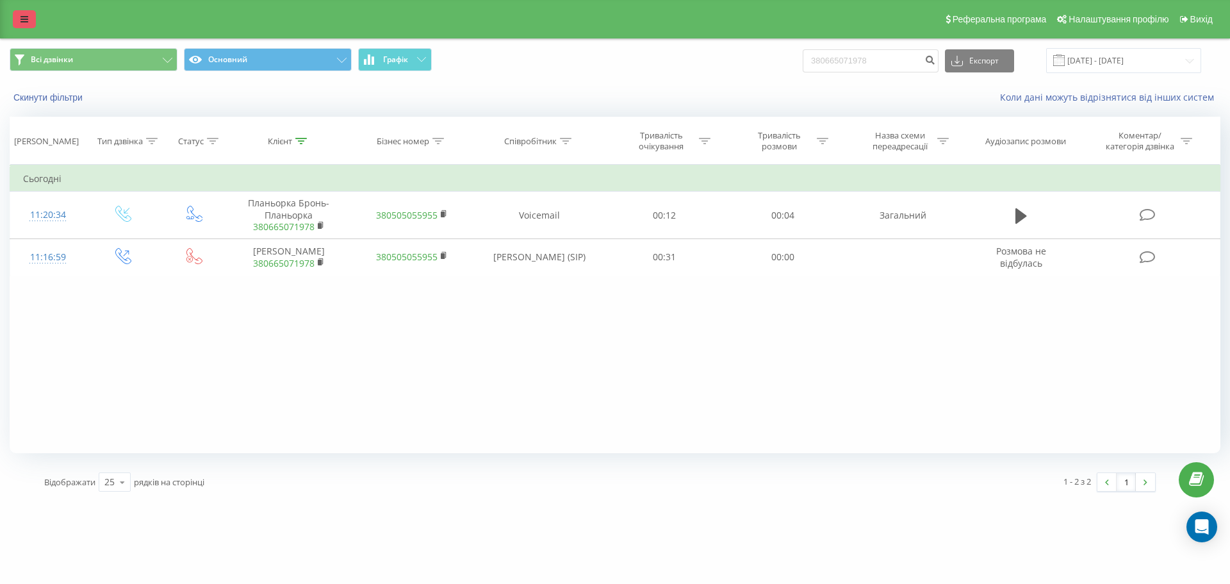
click at [28, 11] on link at bounding box center [24, 19] width 23 height 18
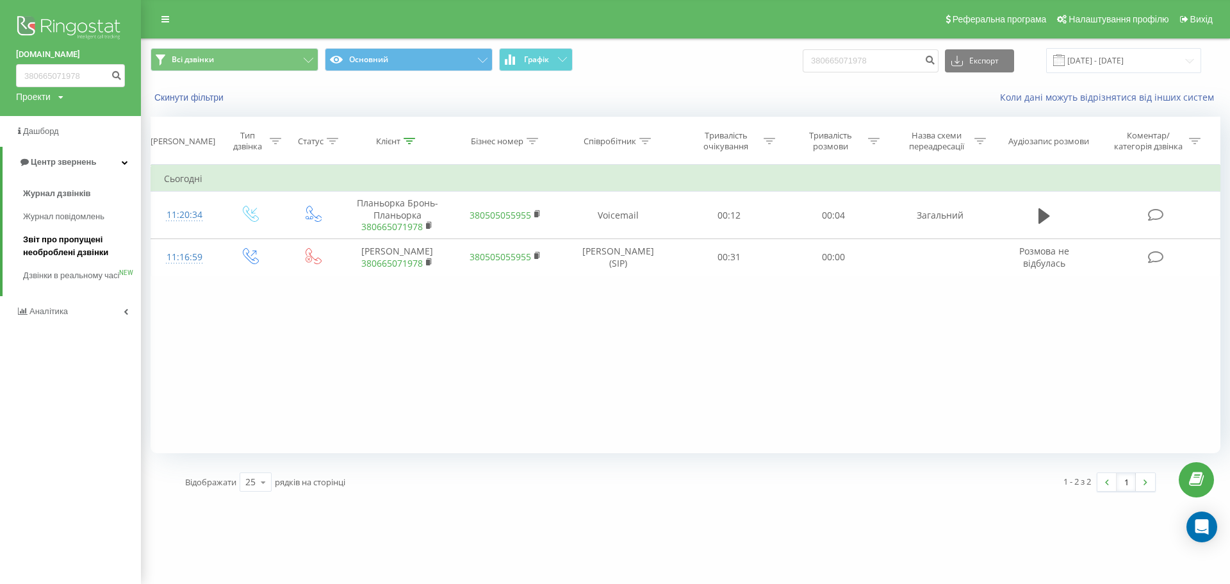
click at [61, 238] on span "Звіт про пропущені необроблені дзвінки" at bounding box center [78, 246] width 111 height 26
click at [160, 26] on link at bounding box center [165, 19] width 23 height 18
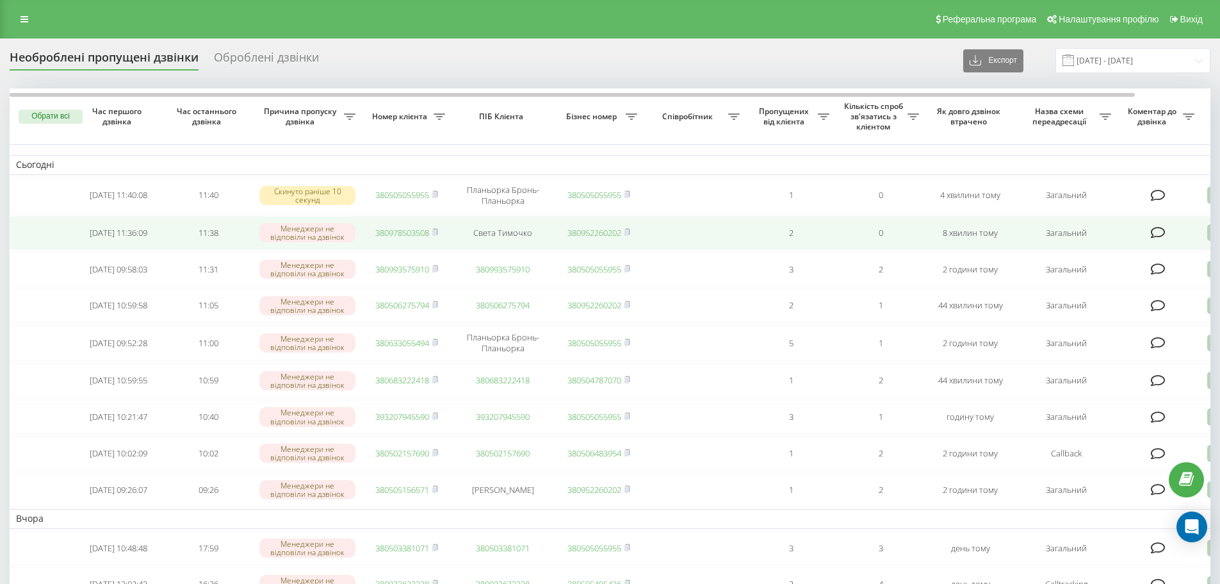
click at [408, 232] on link "380978503508" at bounding box center [402, 233] width 54 height 12
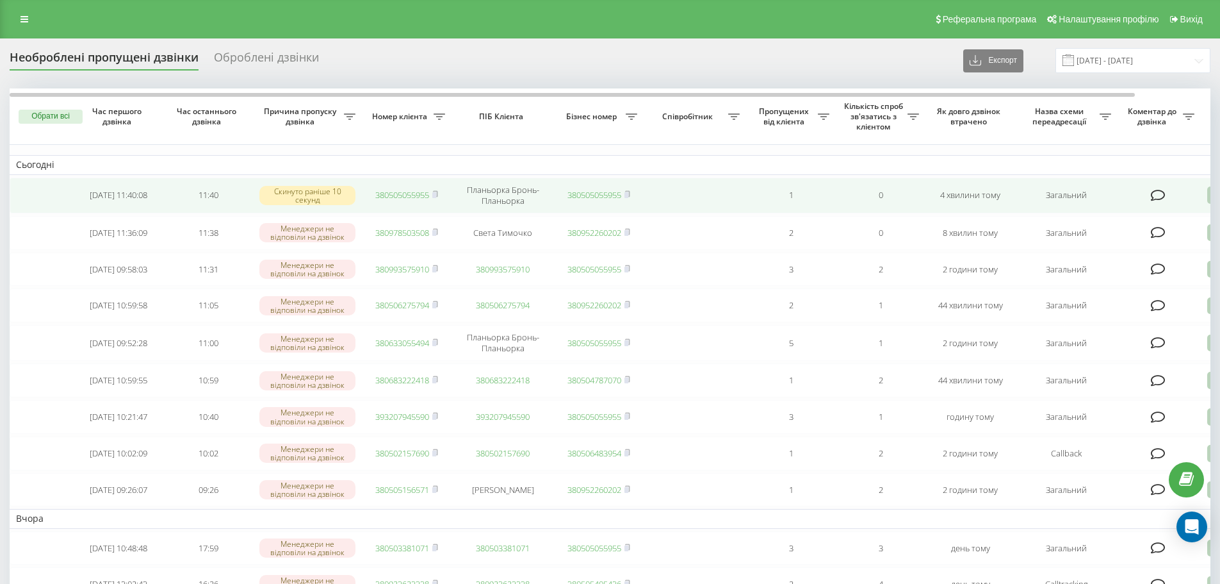
click at [398, 197] on link "380505055955" at bounding box center [402, 195] width 54 height 12
